Goal: Task Accomplishment & Management: Complete application form

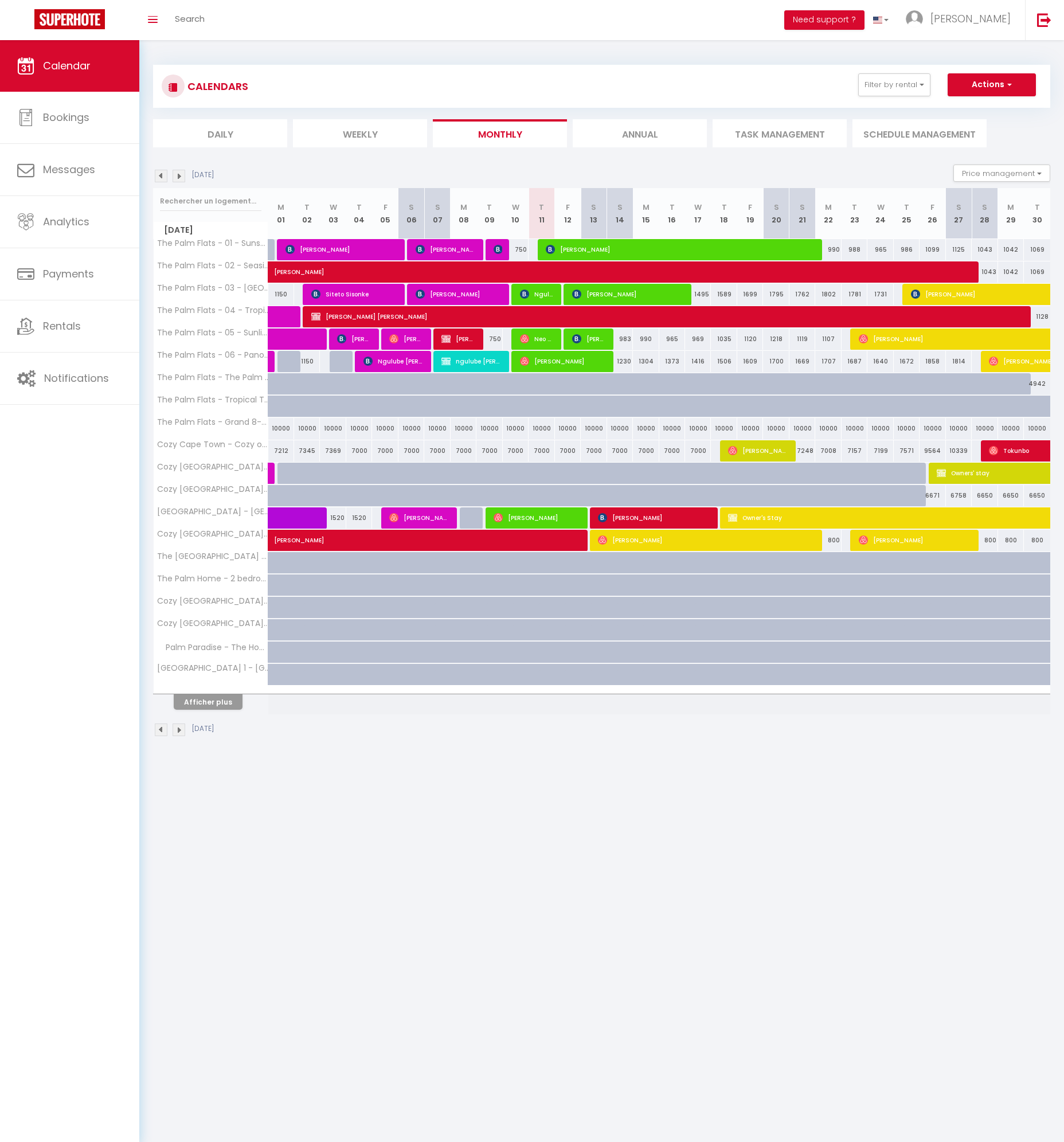
click at [181, 178] on img at bounding box center [178, 176] width 12 height 12
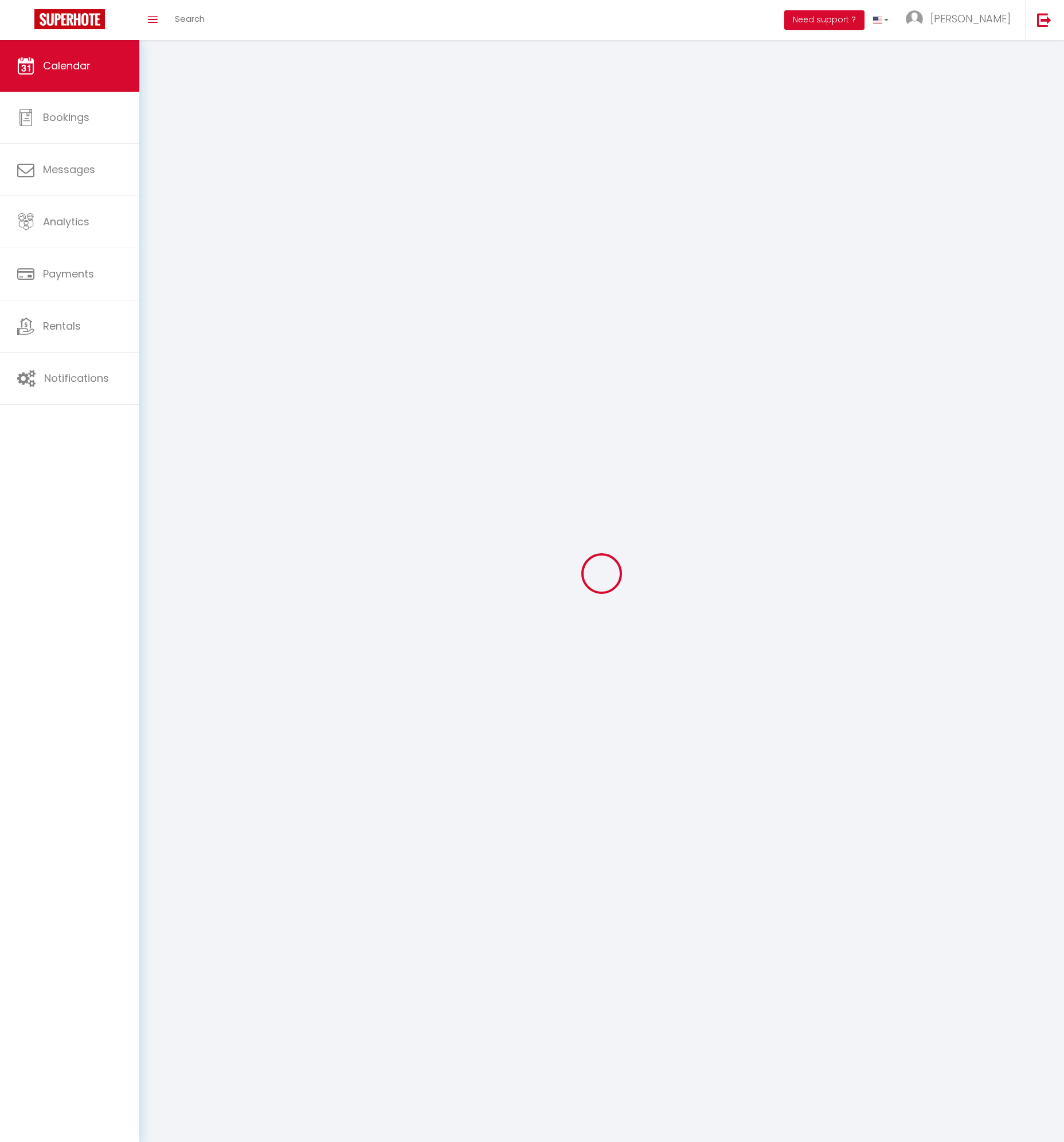
select select
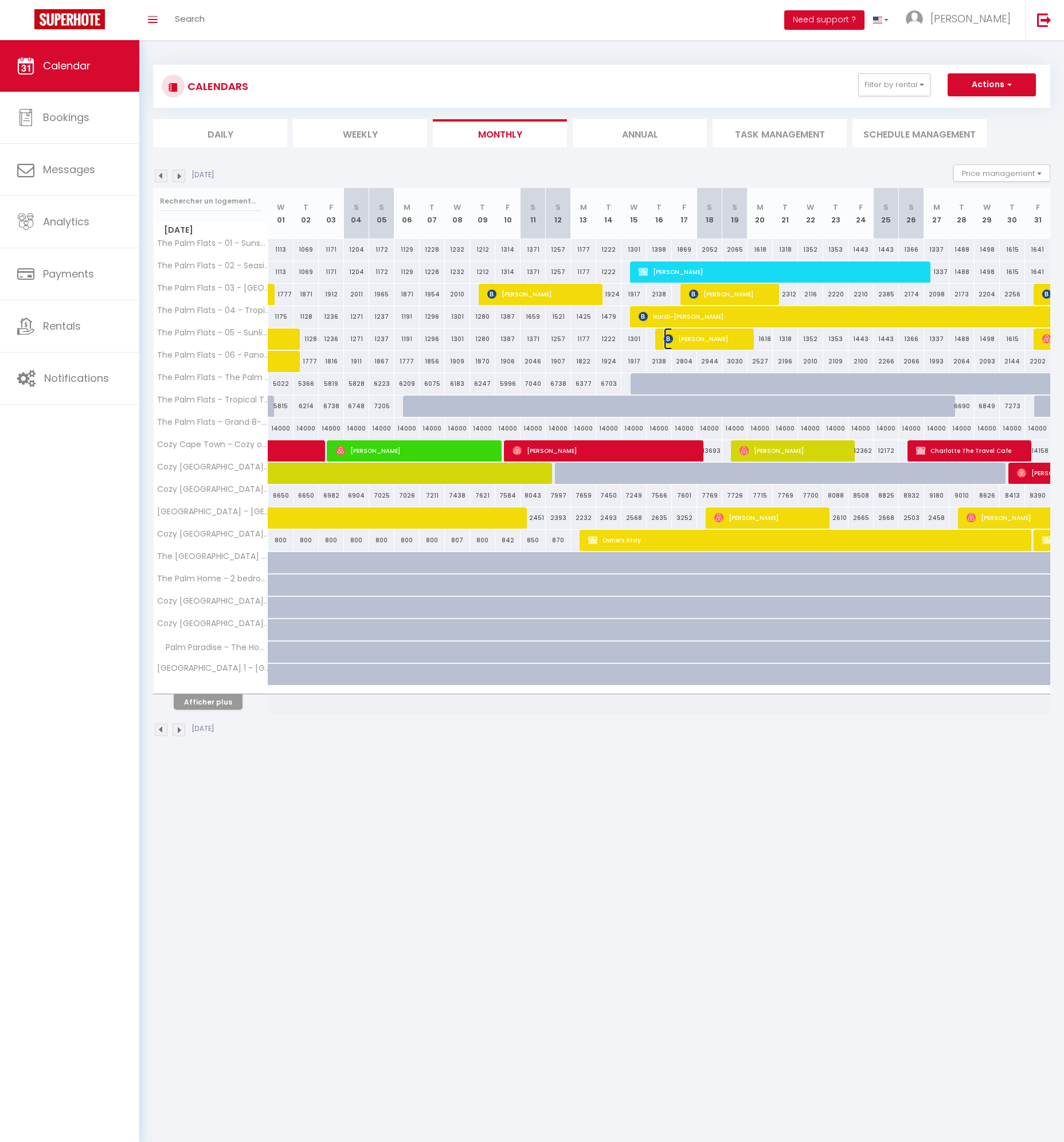
click at [681, 341] on span "[PERSON_NAME]" at bounding box center [706, 339] width 84 height 21
select select "OK"
select select "KO"
select select "0"
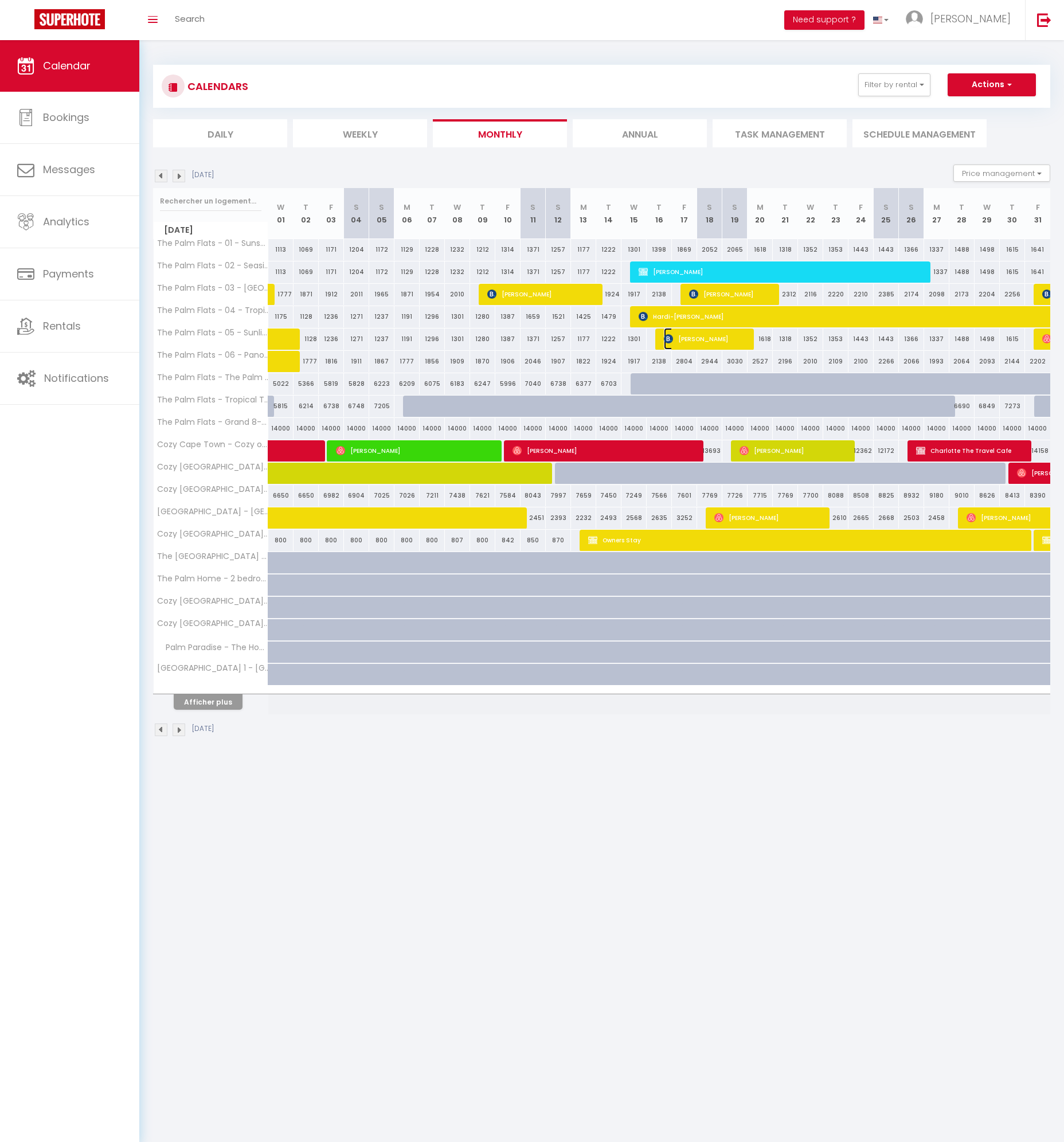
select select "1"
select select
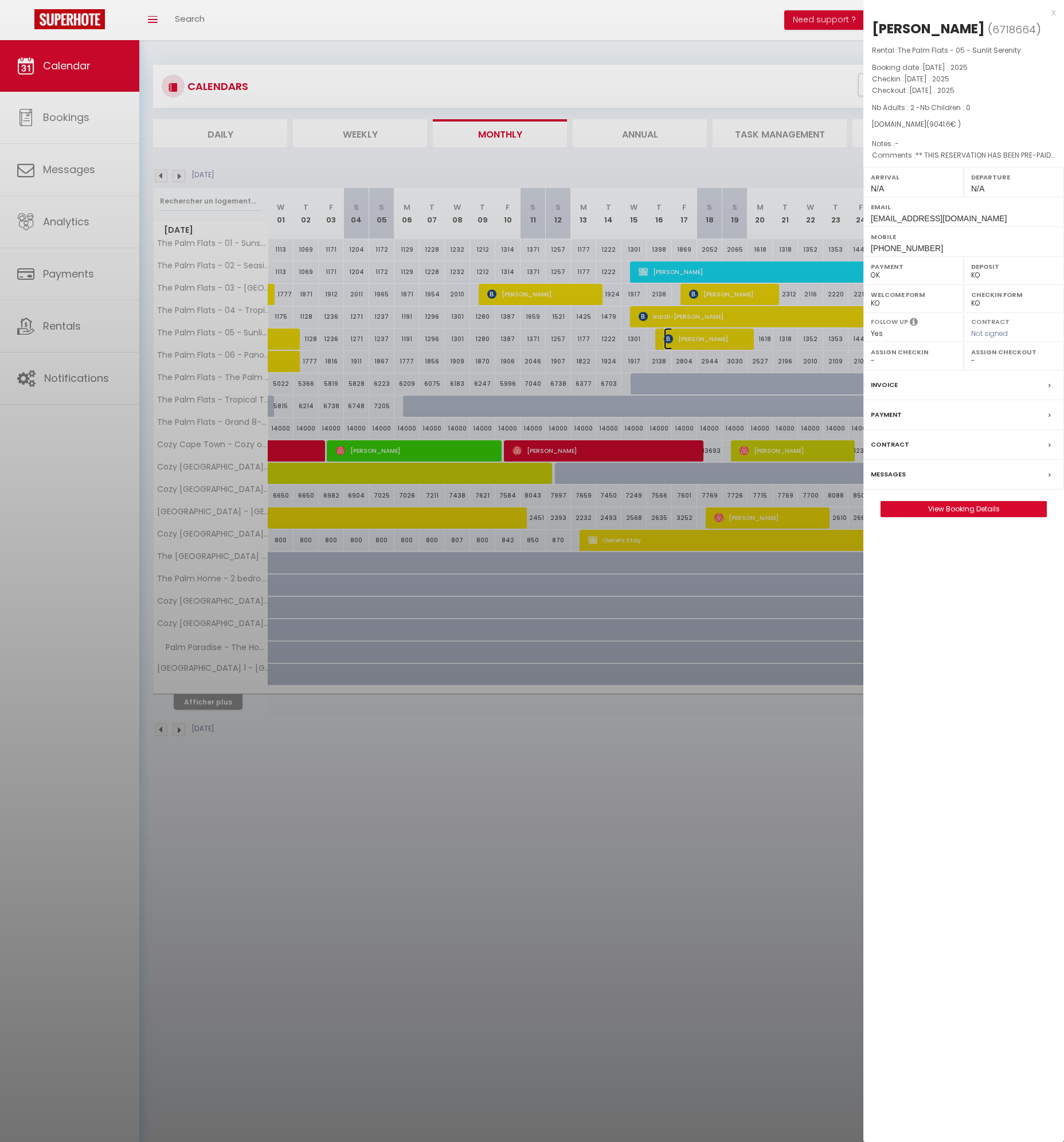
select select "16848"
select select "23967"
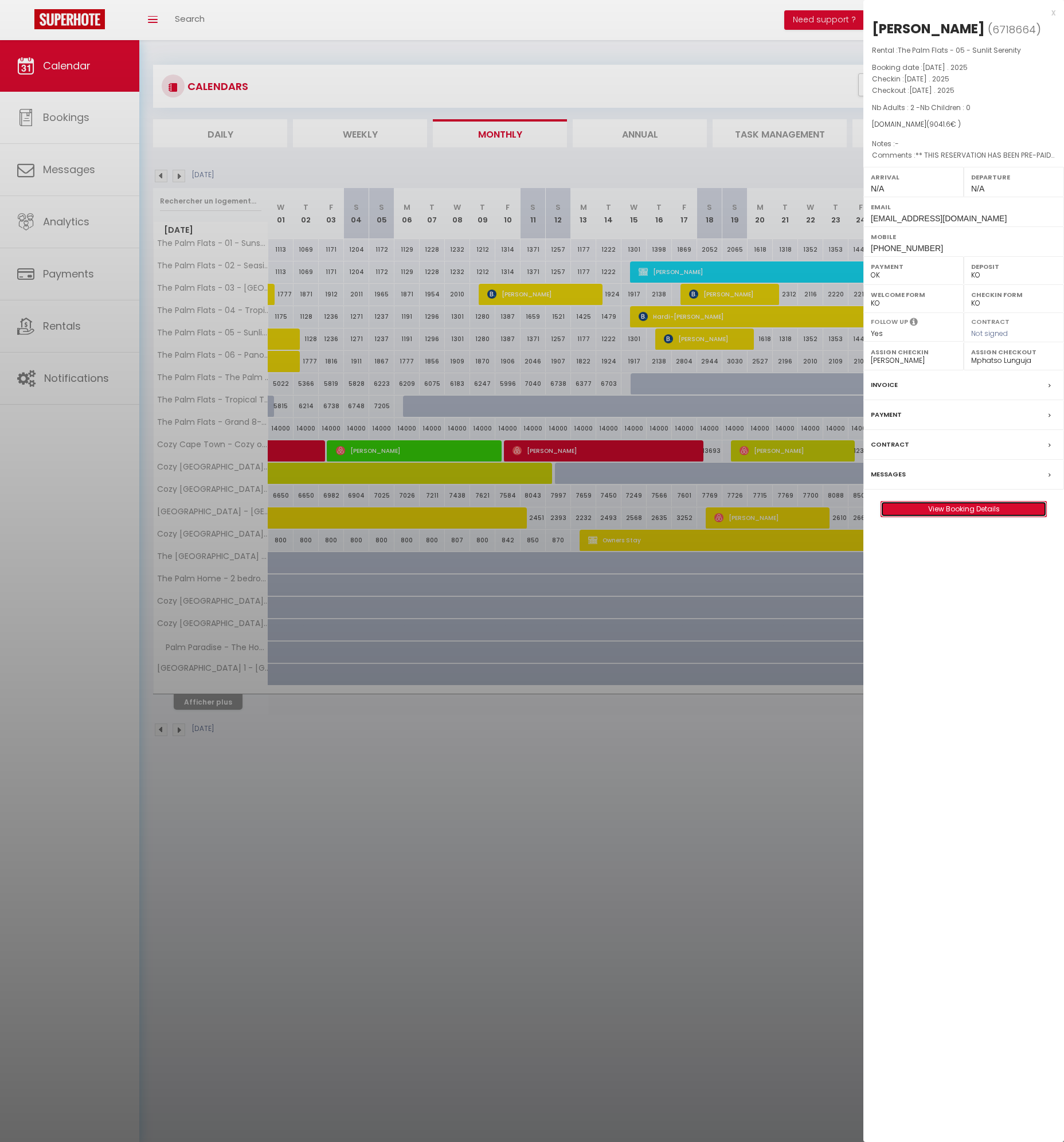
click at [941, 517] on link "View Booking Details" at bounding box center [963, 509] width 165 height 15
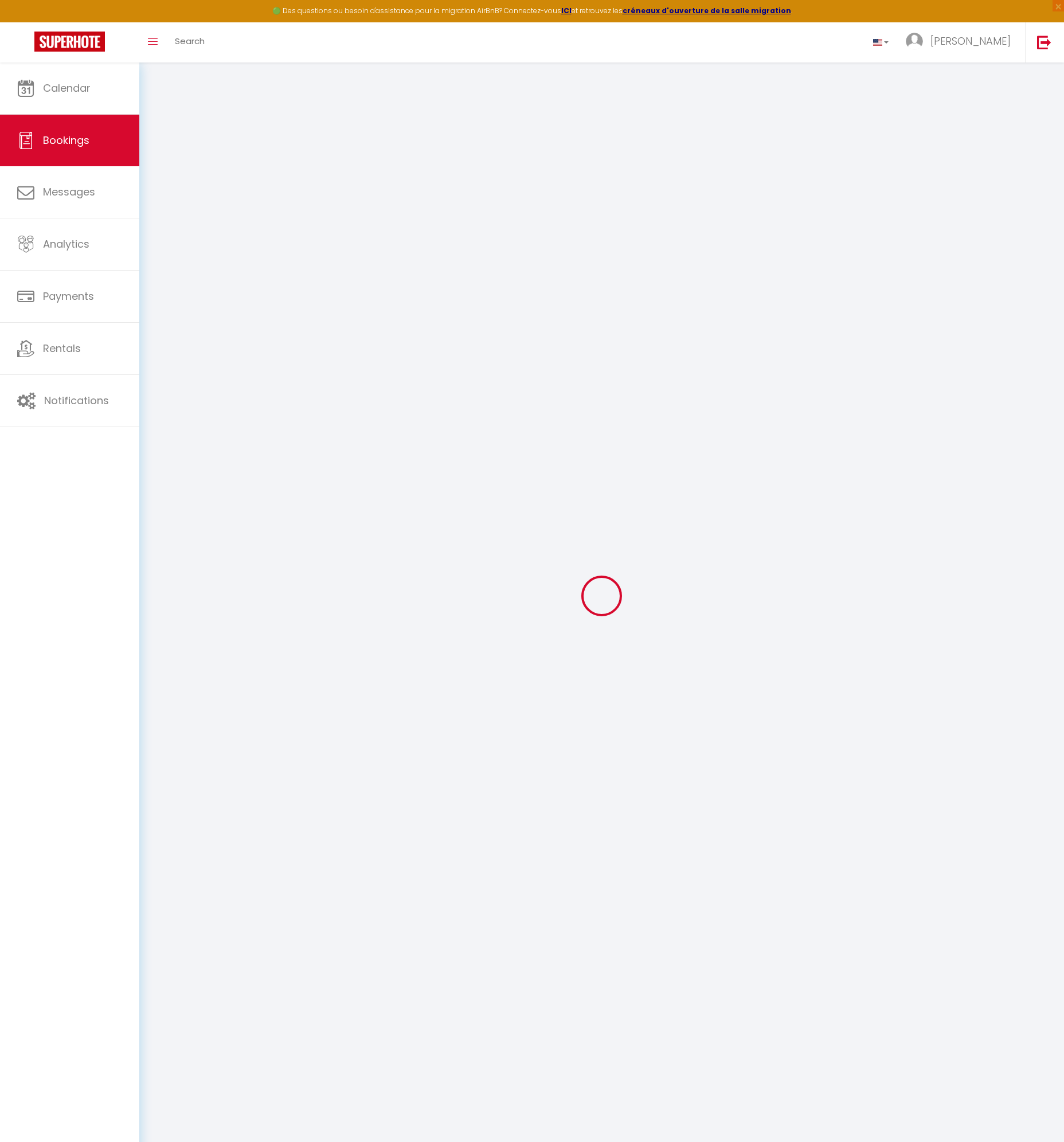
type input "[PERSON_NAME]"
type input "[EMAIL_ADDRESS][DOMAIN_NAME]"
type input "[PHONE_NUMBER]"
type input "1685"
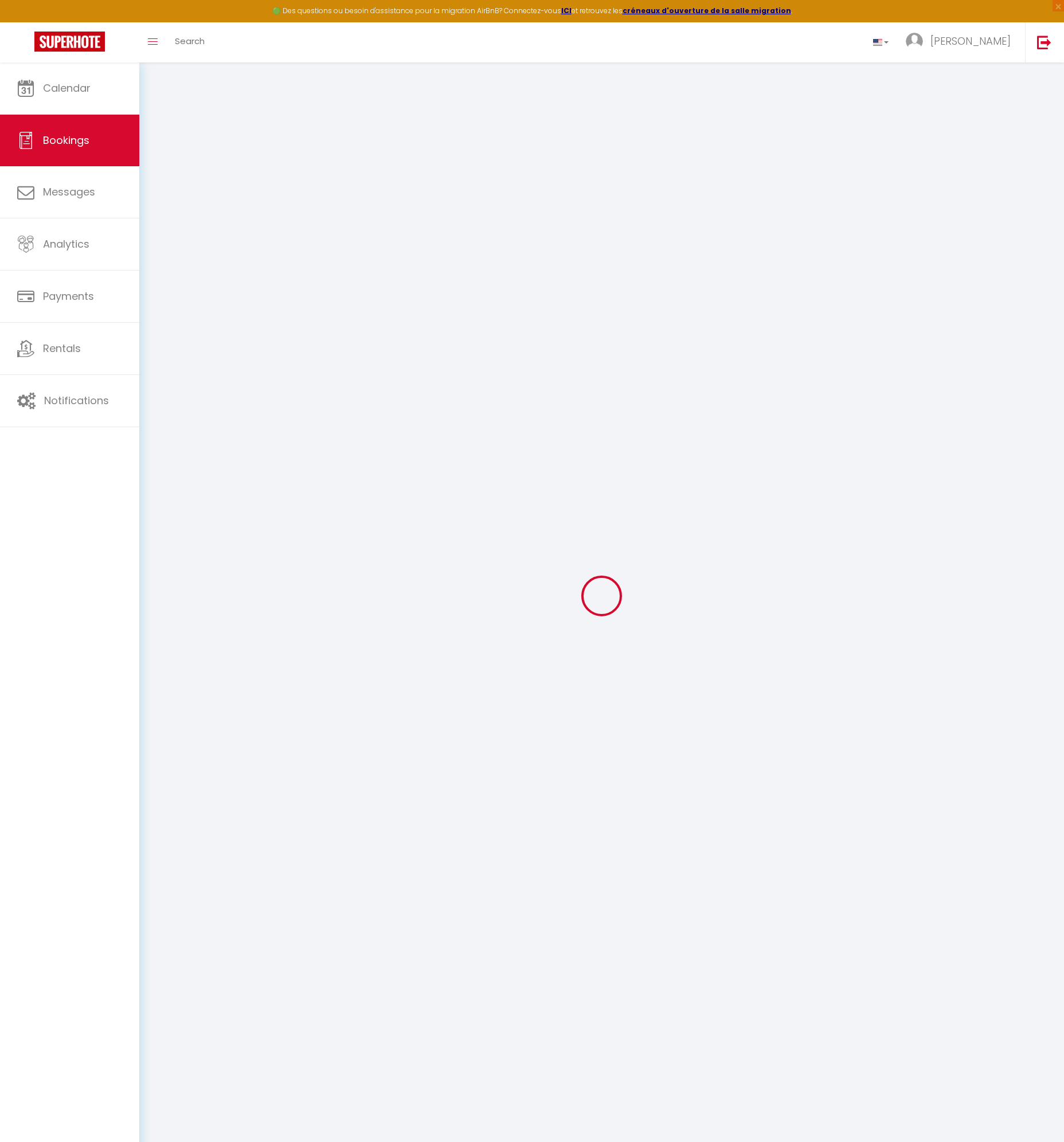
type input "2144 WATERFALL VALLEY LIFESTYLE ESTATE"
type input "GAUTENG"
select select "ZA"
type input "1356.24"
type input "189.87"
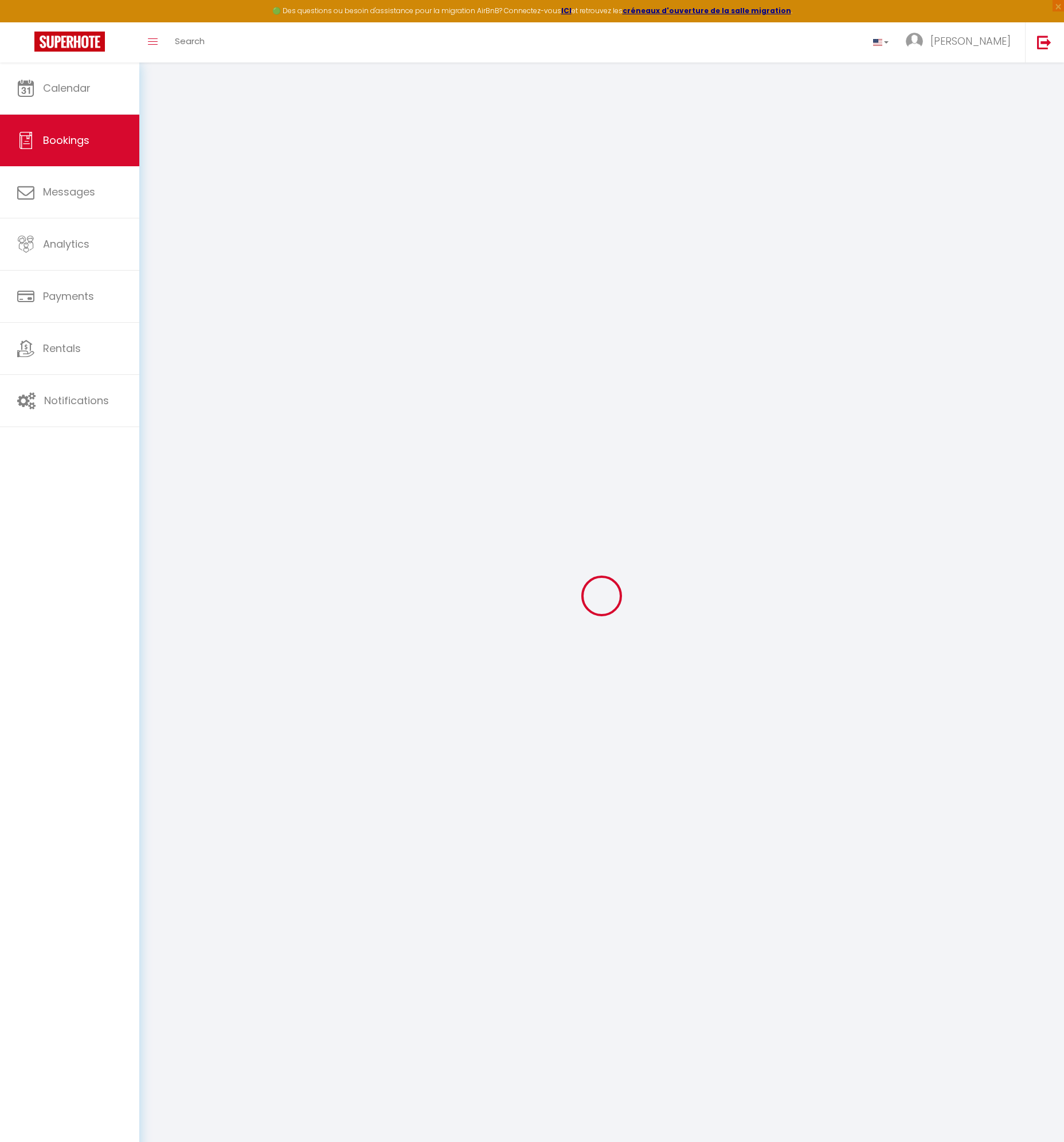
select select "34133"
select select "1"
select select
type input "2"
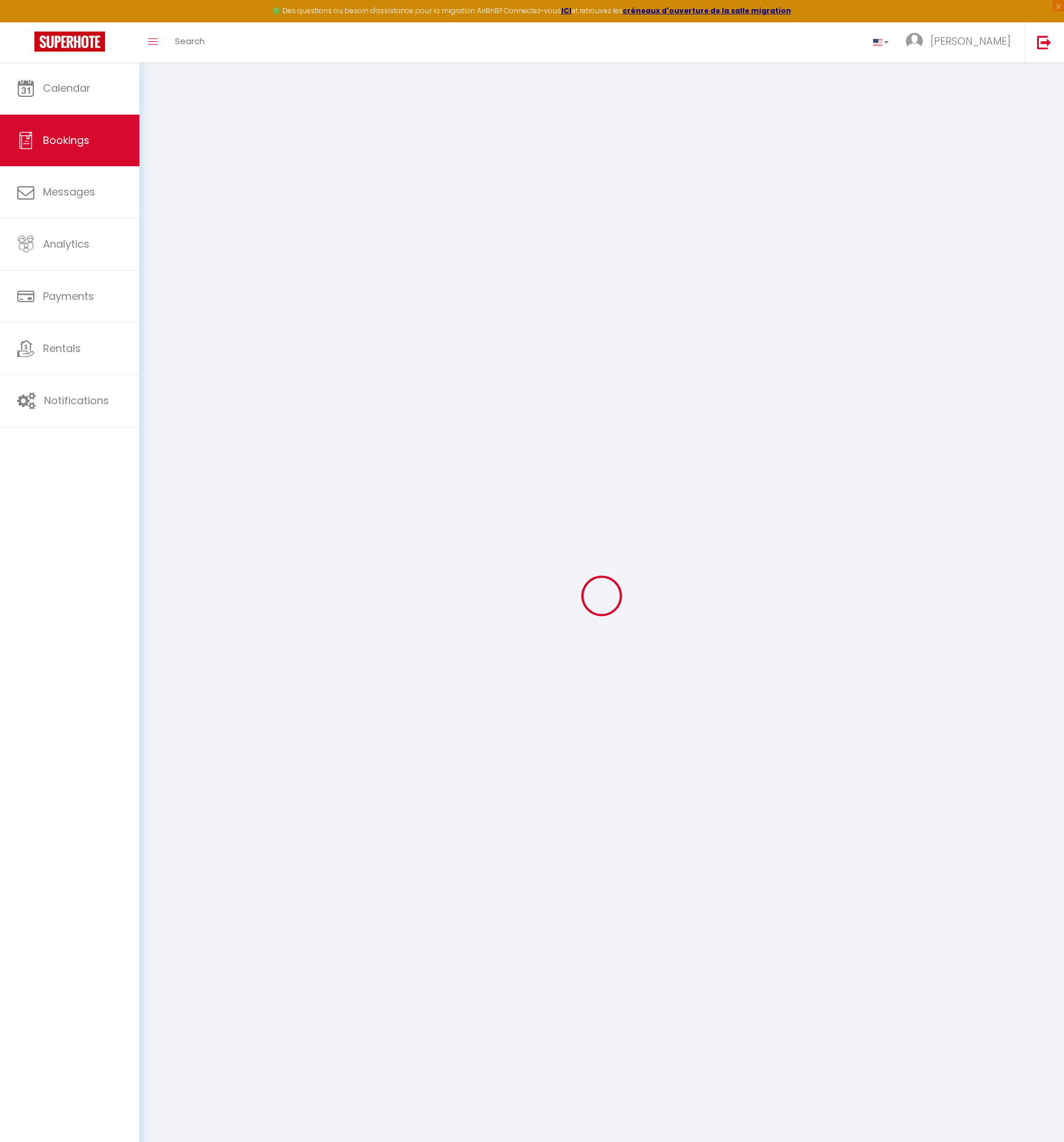
select select "12"
select select
type input "8491.6"
checkbox input "false"
select select "2"
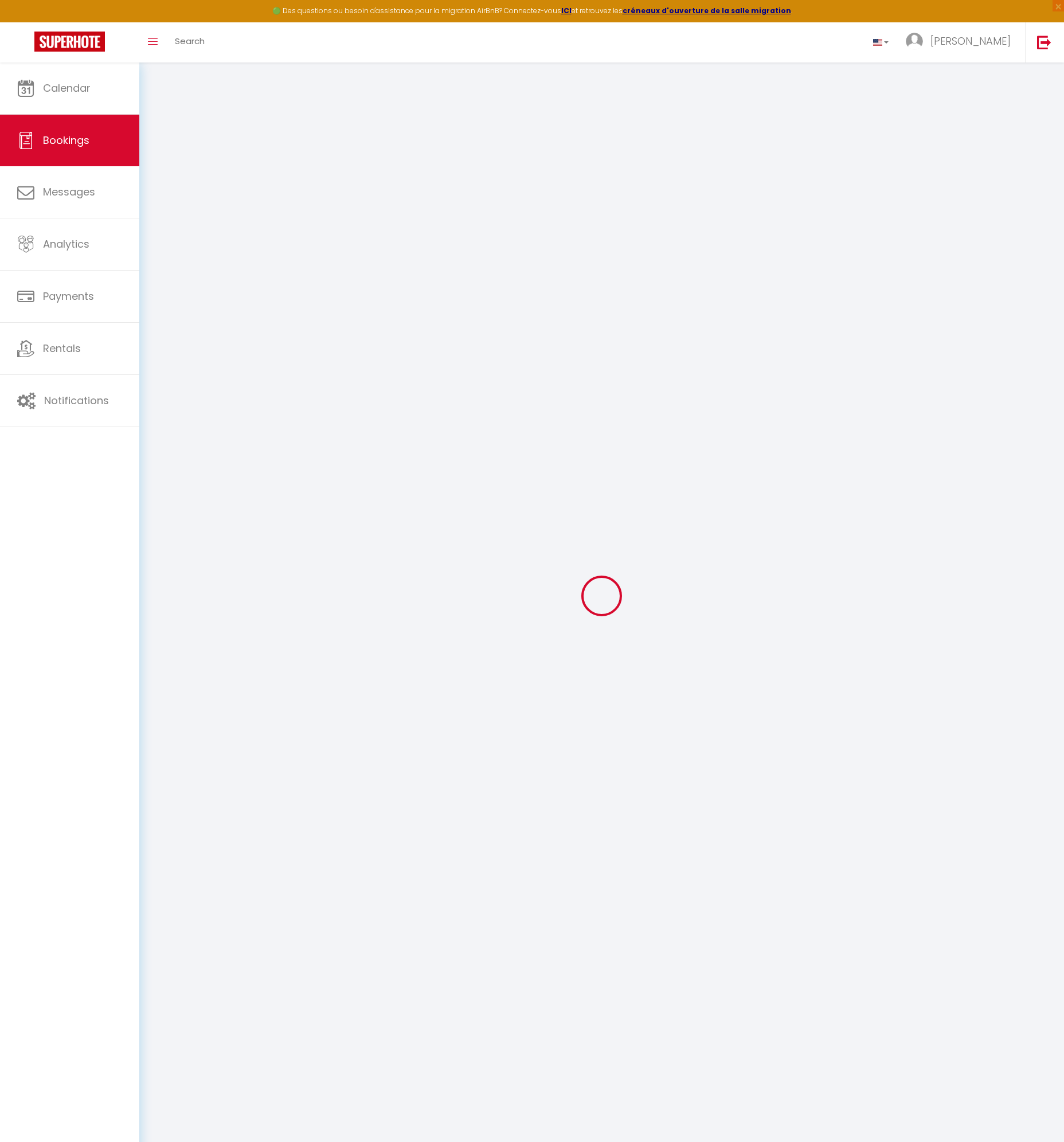
type input "550"
type input "0"
select select
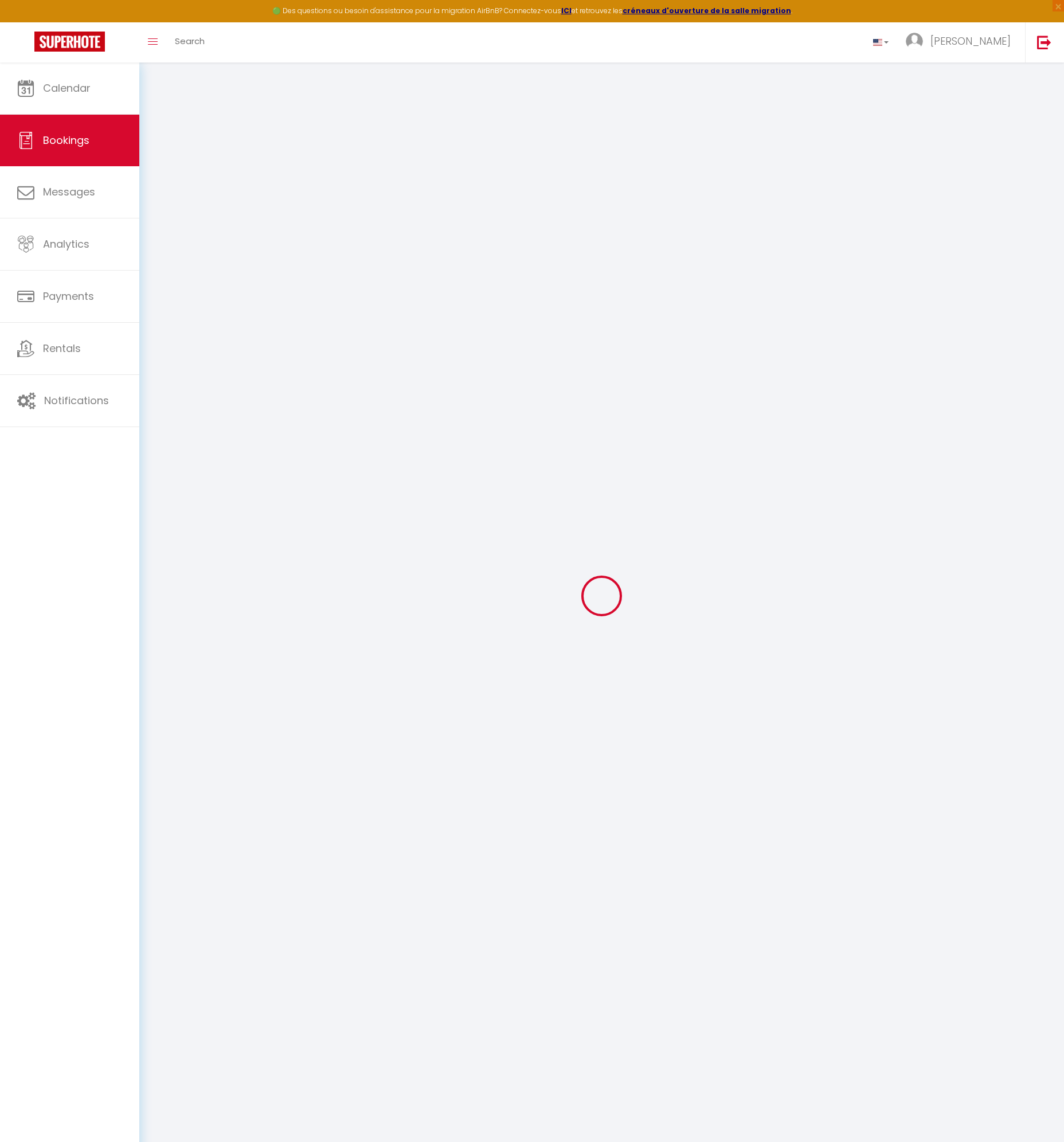
select select "14"
checkbox input "false"
select select
checkbox input "false"
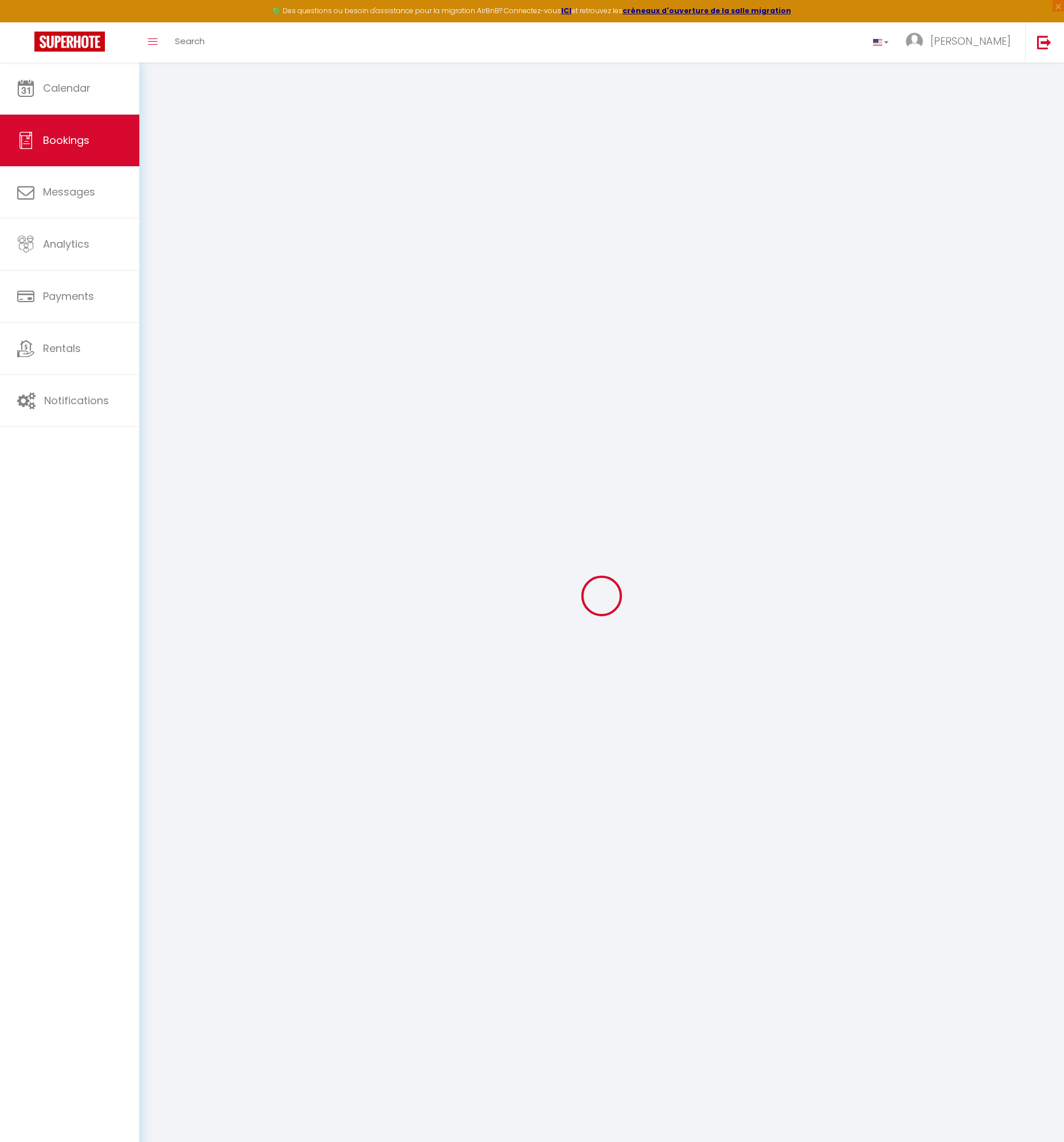
select select
checkbox input "false"
select select
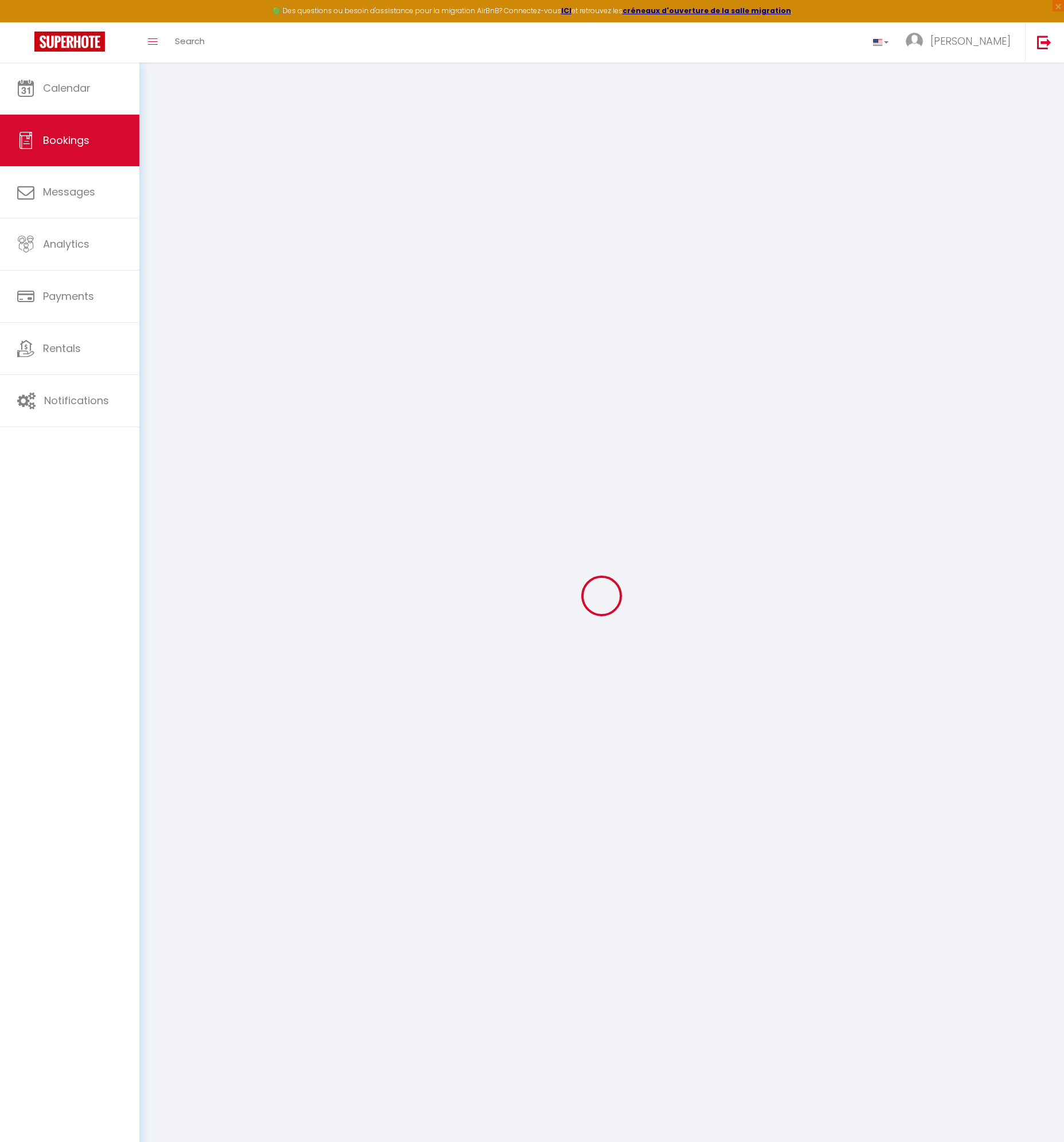
checkbox input "false"
type textarea "** THIS RESERVATION HAS BEEN PRE-PAID ** Approximate time of arrival: between 1…"
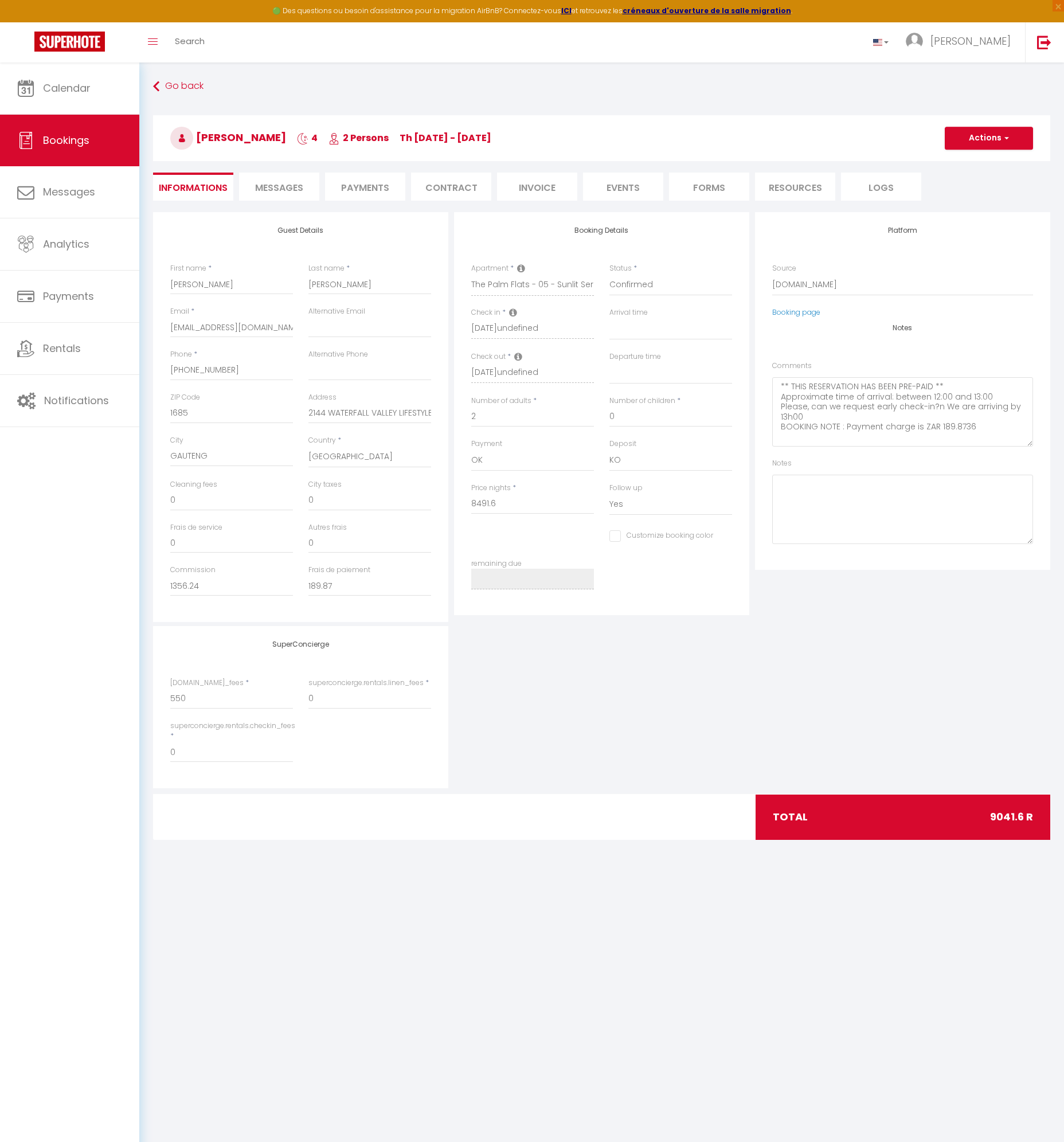
type input "550"
select select
checkbox input "false"
select select
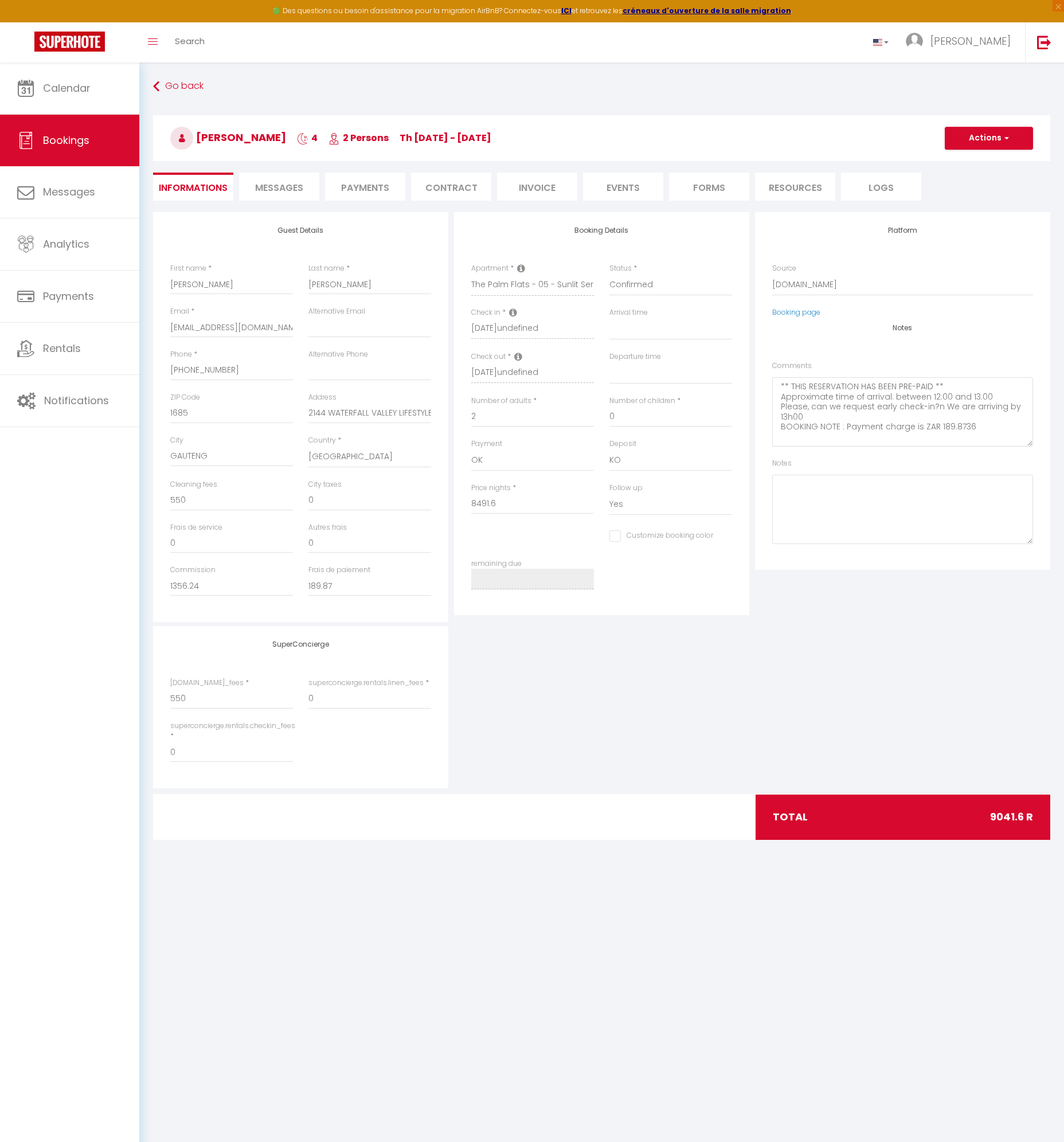
select select
click at [267, 188] on span "Messages" at bounding box center [279, 187] width 48 height 13
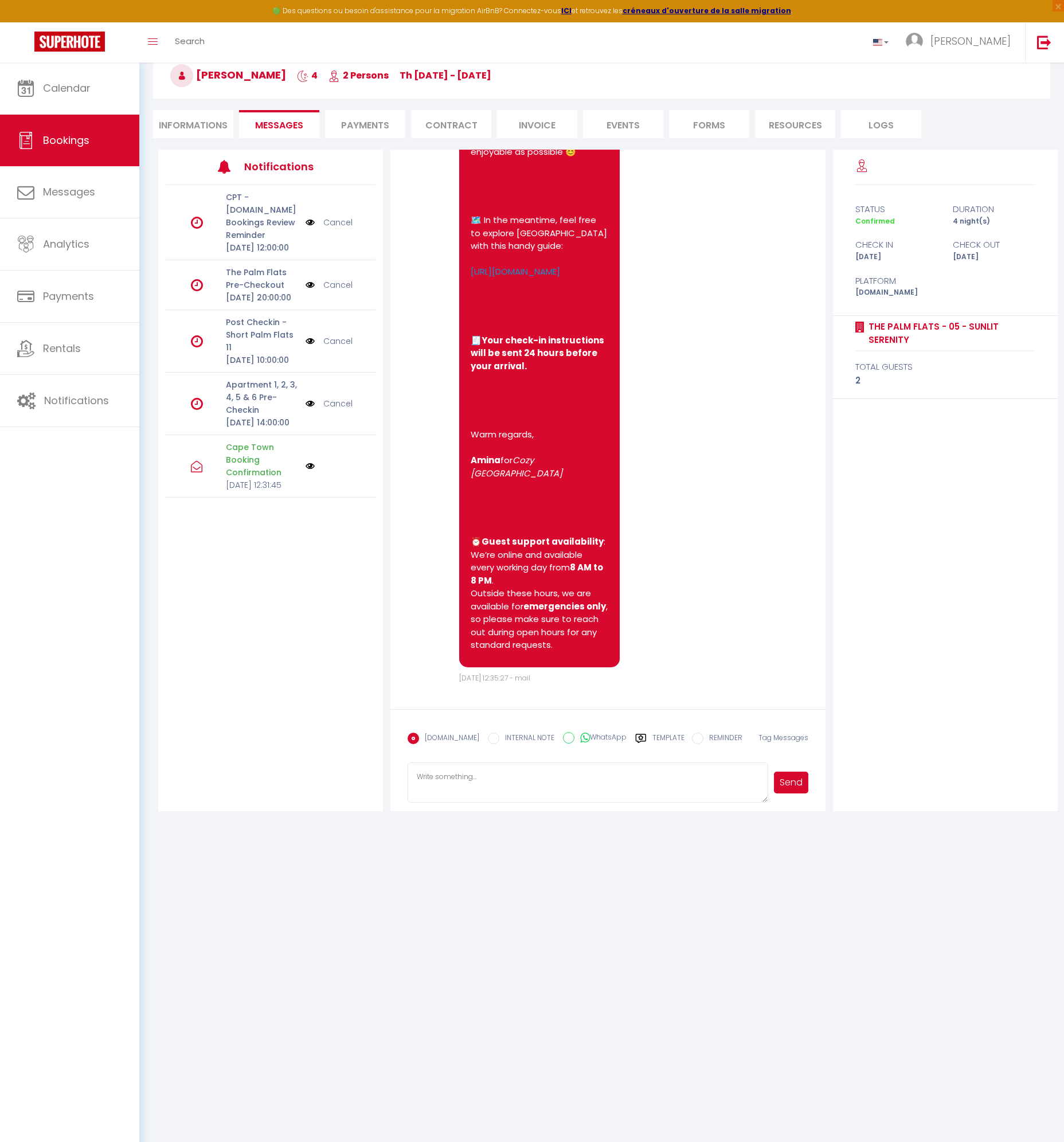
scroll to position [993, 0]
click at [589, 735] on label "WhatsApp" at bounding box center [600, 738] width 52 height 12
click at [575, 735] on input "WhatsApp" at bounding box center [569, 738] width 12 height 12
radio input "true"
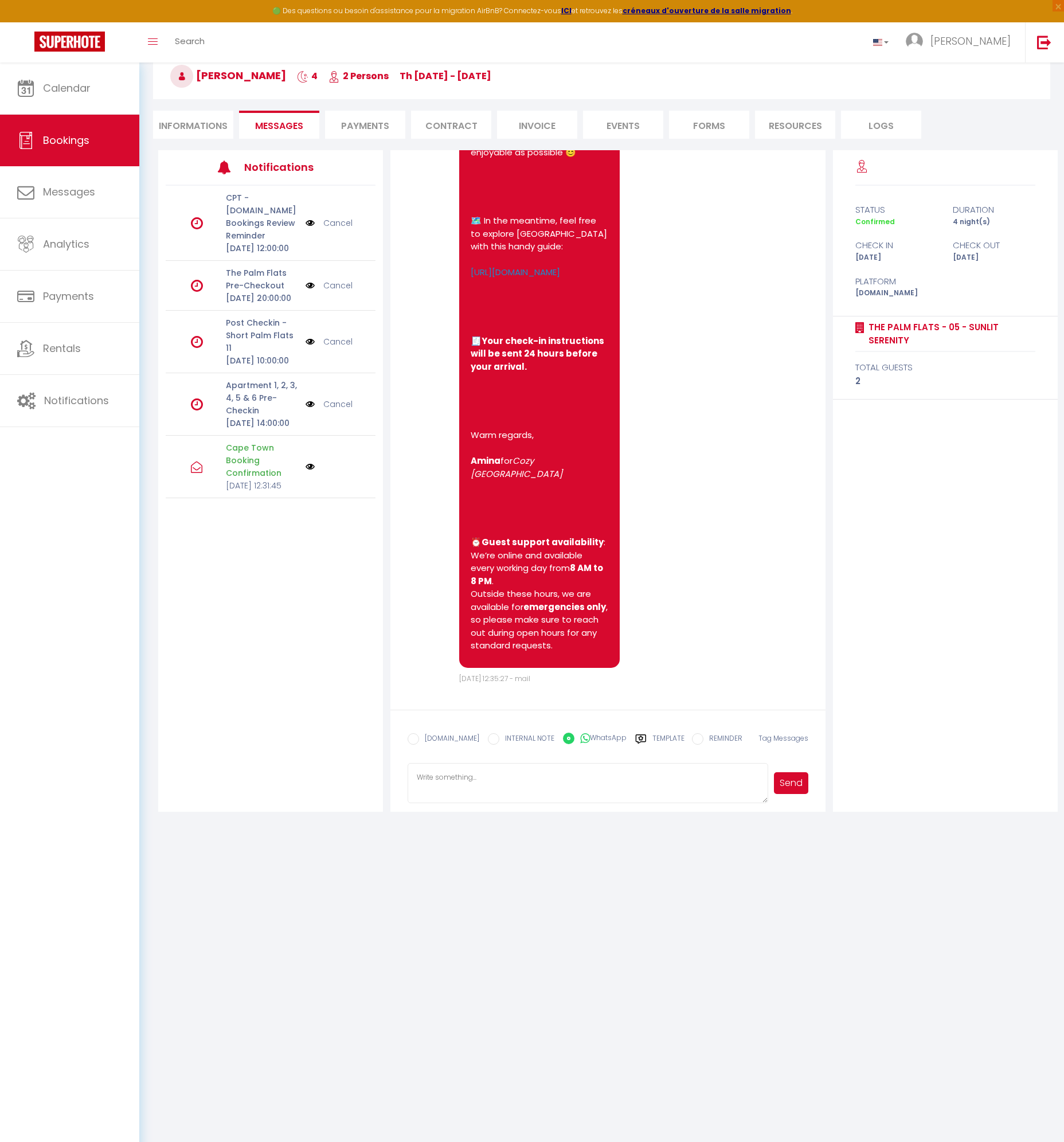
click at [442, 737] on label "[DOMAIN_NAME]" at bounding box center [449, 739] width 60 height 12
click at [419, 737] on input "EMAIL" at bounding box center [414, 739] width 12 height 12
radio input "true"
radio input "false"
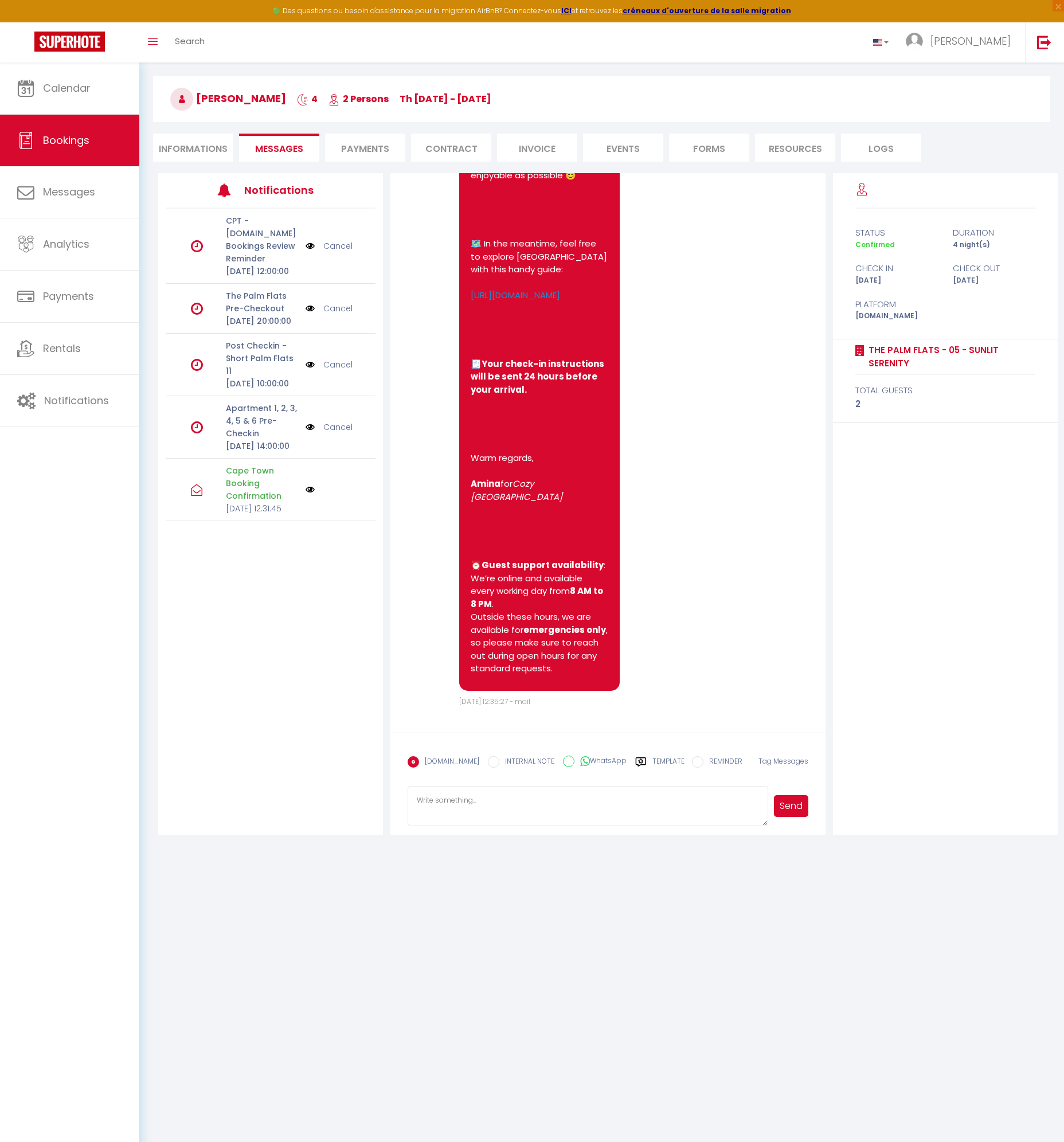
scroll to position [40, 0]
click at [524, 808] on textarea at bounding box center [588, 805] width 360 height 40
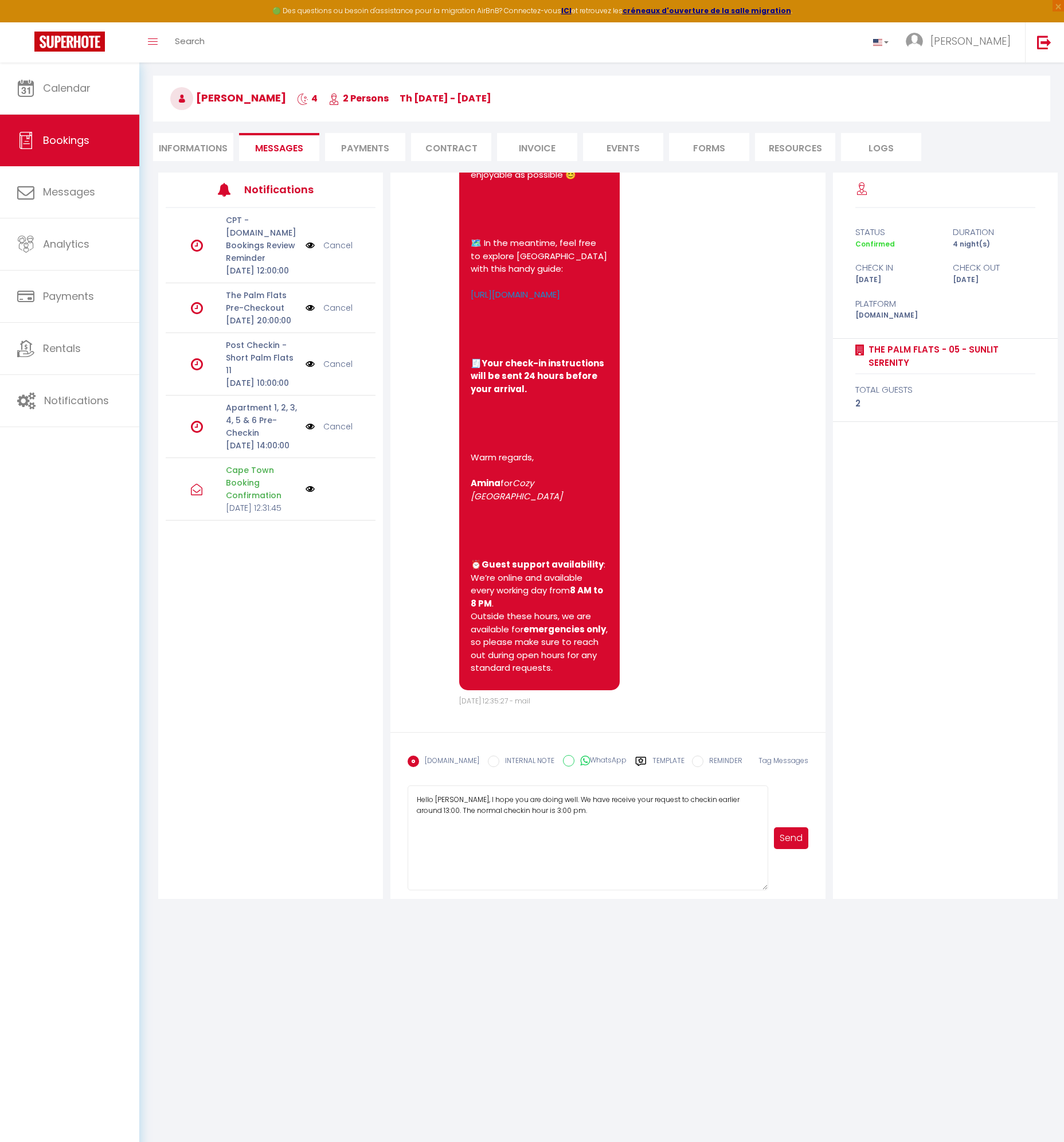
drag, startPoint x: 765, startPoint y: 824, endPoint x: 769, endPoint y: 888, distance: 64.1
click at [770, 888] on div "Hello [PERSON_NAME], I hope you are doing well. We have receive your request to…" at bounding box center [608, 837] width 400 height 105
drag, startPoint x: 529, startPoint y: 846, endPoint x: 529, endPoint y: 852, distance: 6.0
click at [529, 846] on textarea "Hello [PERSON_NAME], I hope you are doing well. We have receive your request to…" at bounding box center [588, 837] width 360 height 105
click at [527, 856] on textarea "Hello [PERSON_NAME], I hope you are doing well. We have receive your request to…" at bounding box center [588, 837] width 360 height 105
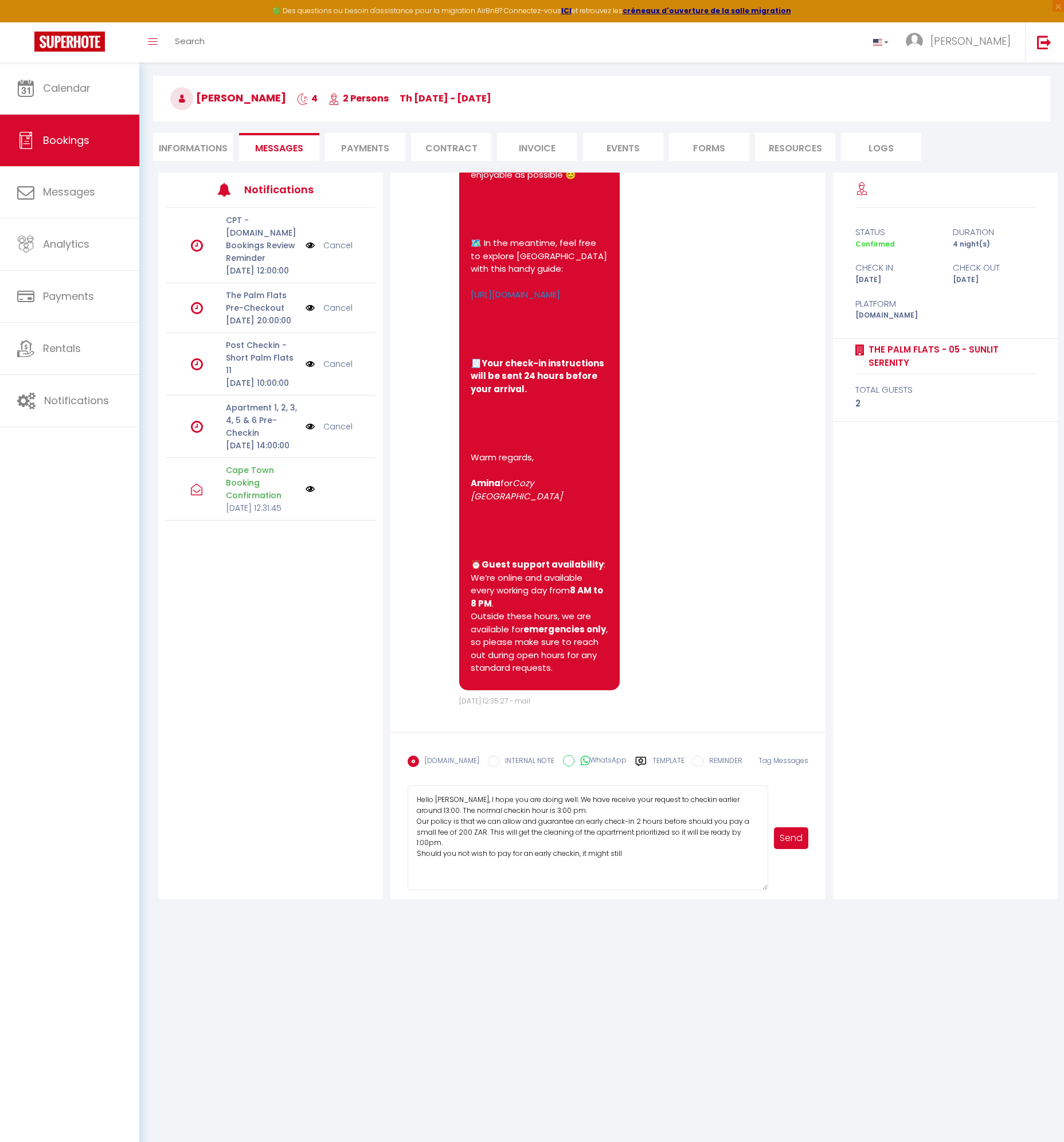
click at [580, 855] on textarea "Hello [PERSON_NAME], I hope you are doing well. We have receive your request to…" at bounding box center [588, 837] width 360 height 105
click at [499, 884] on textarea "Hello [PERSON_NAME], I hope you are doing well. We have receive your request to…" at bounding box center [588, 837] width 360 height 105
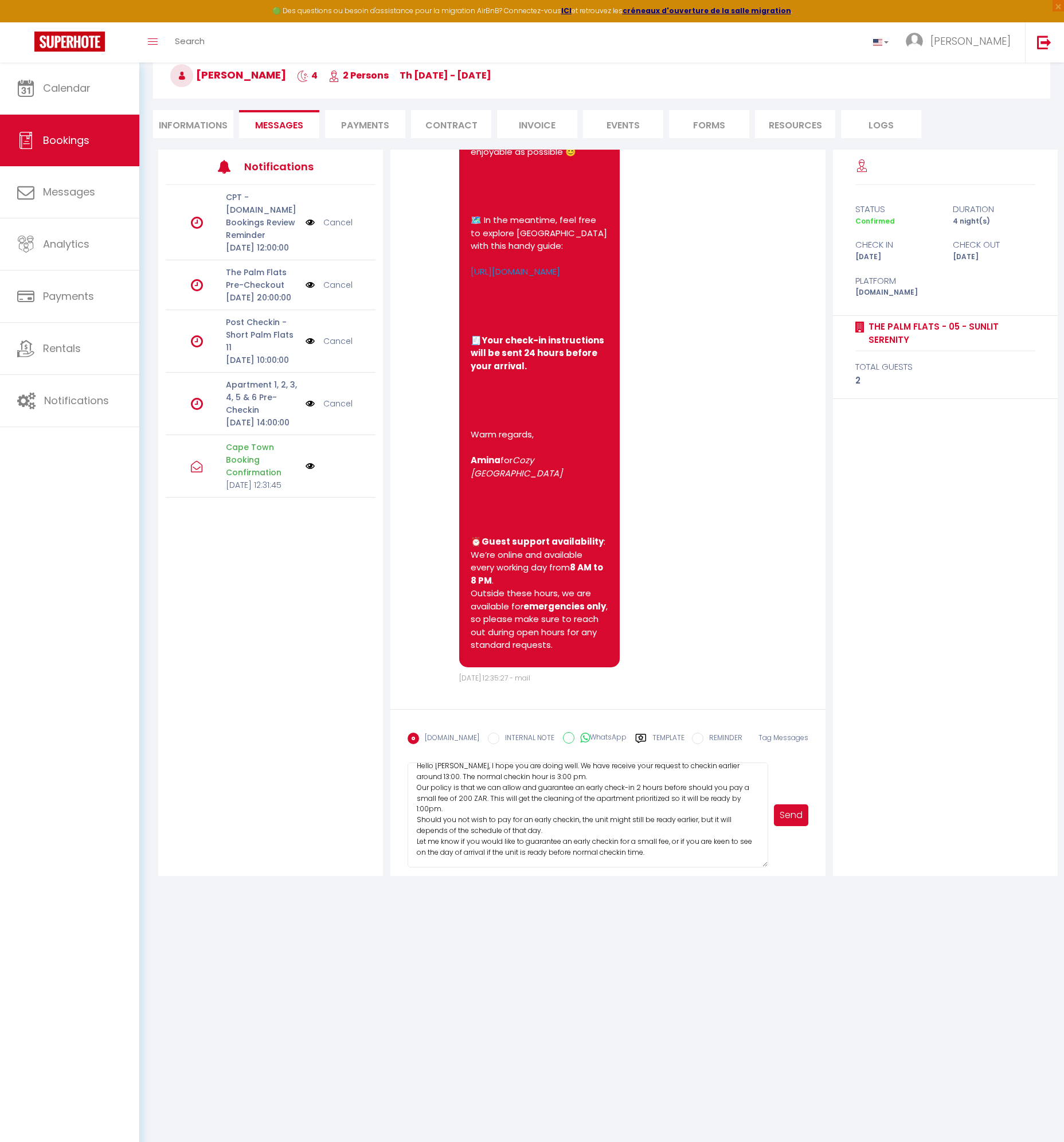
scroll to position [12, 0]
paste textarea "I hope you’re doing well. We’ve received your request to check in around 13:00.…"
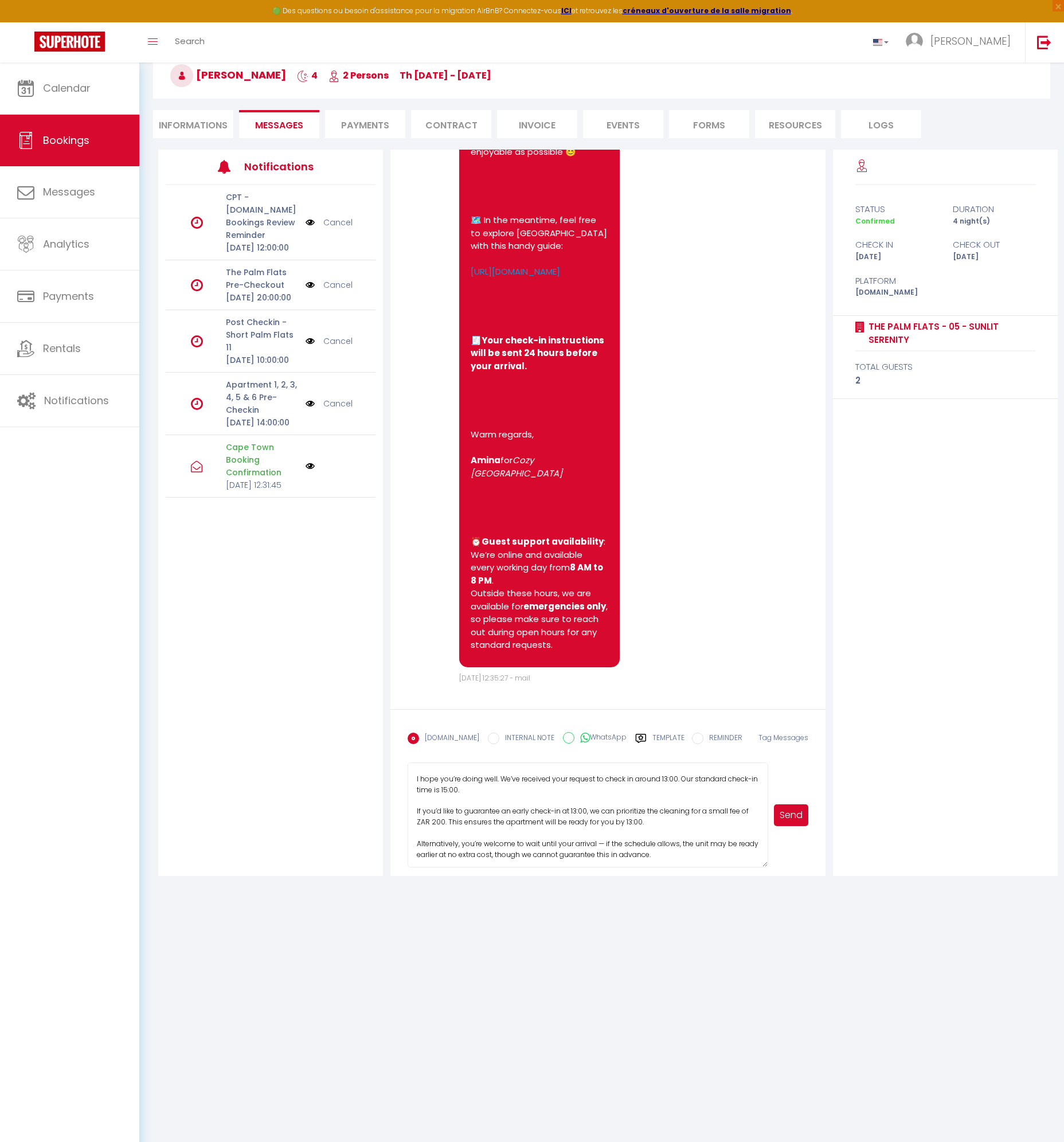
scroll to position [0, 0]
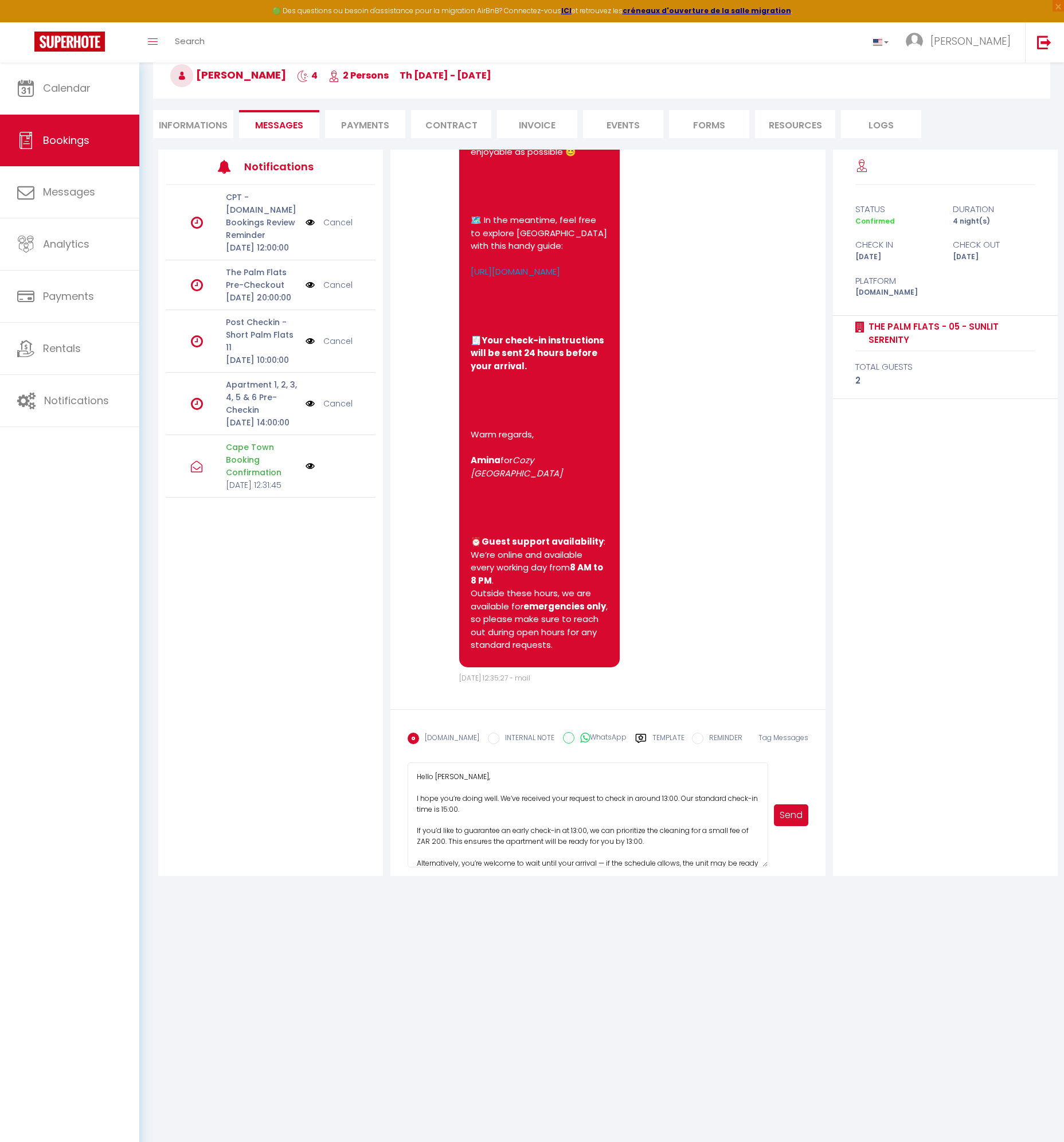
type textarea "Hello [PERSON_NAME], I hope you’re doing well. We’ve received your request to c…"
click at [787, 819] on button "Send" at bounding box center [790, 815] width 34 height 21
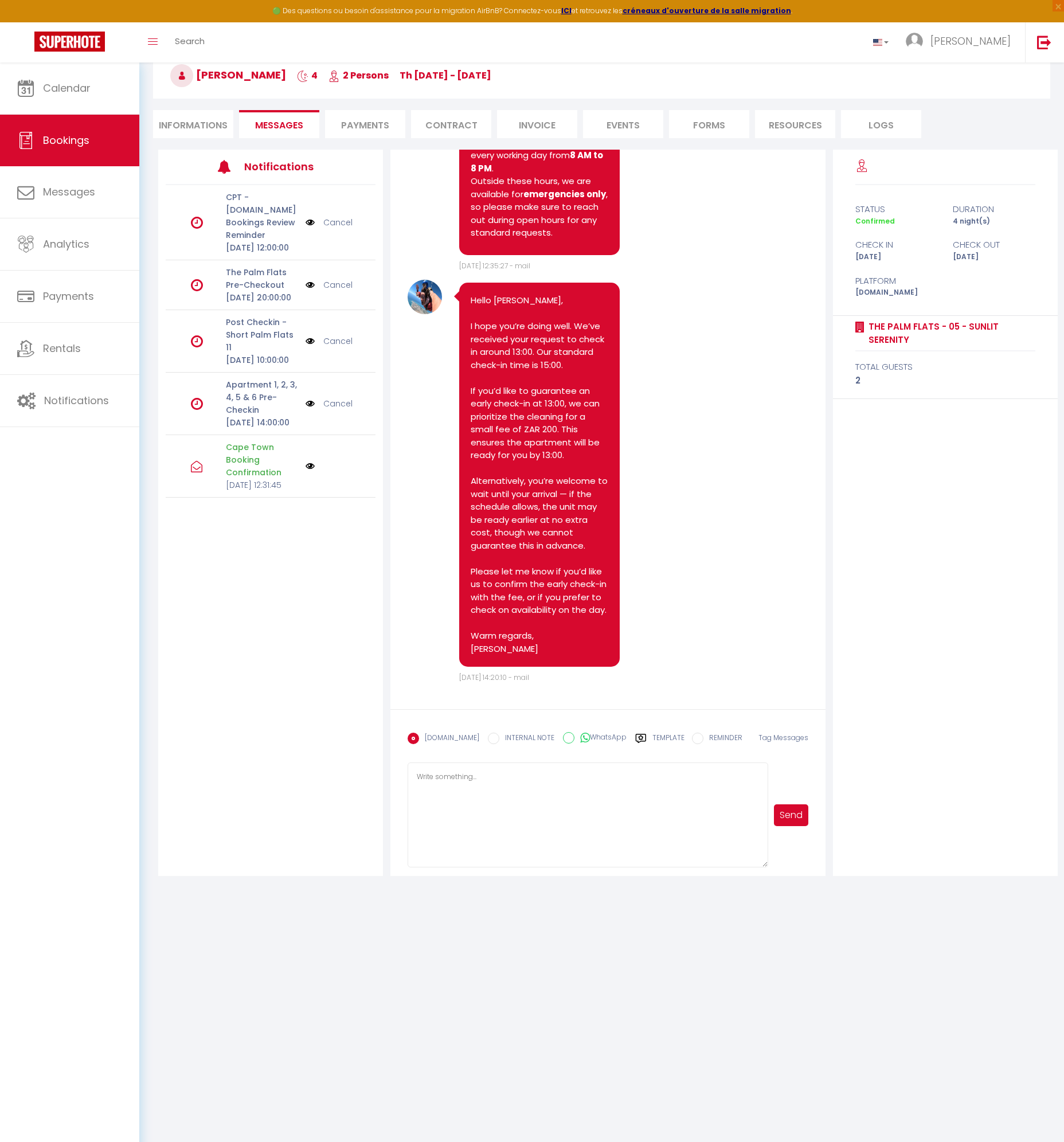
scroll to position [1428, 0]
